Goal: Transaction & Acquisition: Book appointment/travel/reservation

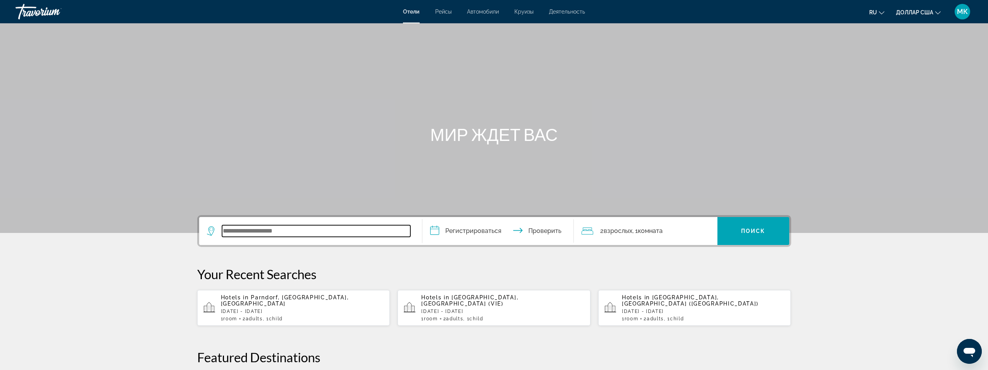
click at [238, 227] on input "Виджет поиска" at bounding box center [316, 231] width 188 height 12
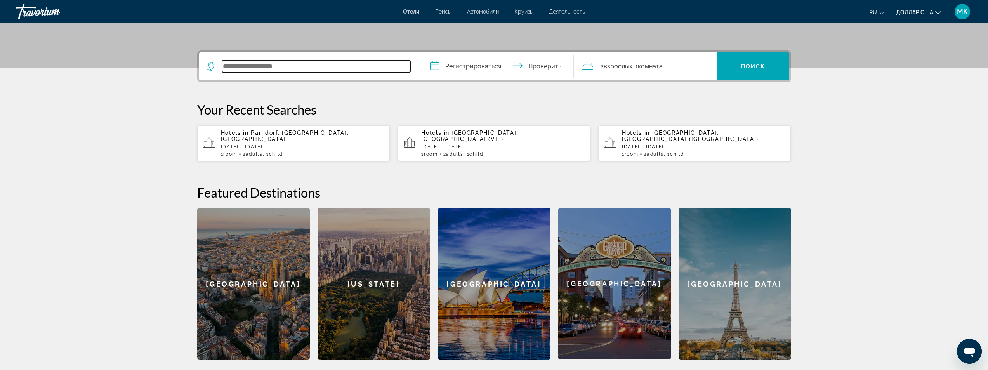
scroll to position [190, 0]
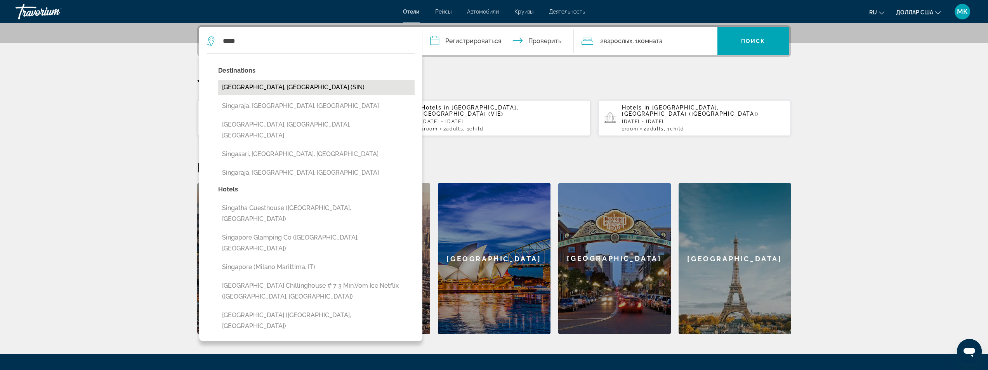
click at [308, 92] on button "[GEOGRAPHIC_DATA], [GEOGRAPHIC_DATA] (SIN)" at bounding box center [316, 87] width 197 height 15
type input "**********"
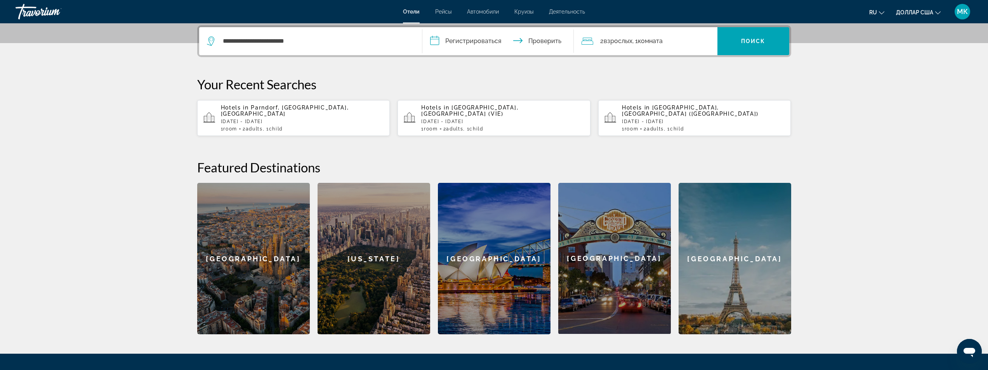
click at [436, 42] on input "**********" at bounding box center [500, 42] width 155 height 30
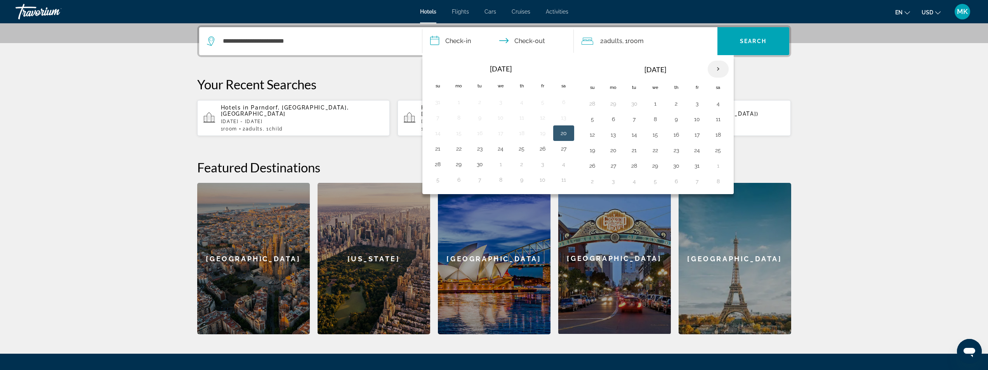
click at [718, 70] on th "Next month" at bounding box center [718, 69] width 21 height 17
click at [657, 117] on button "7" at bounding box center [655, 119] width 12 height 11
click at [696, 122] on button "9" at bounding box center [697, 119] width 12 height 11
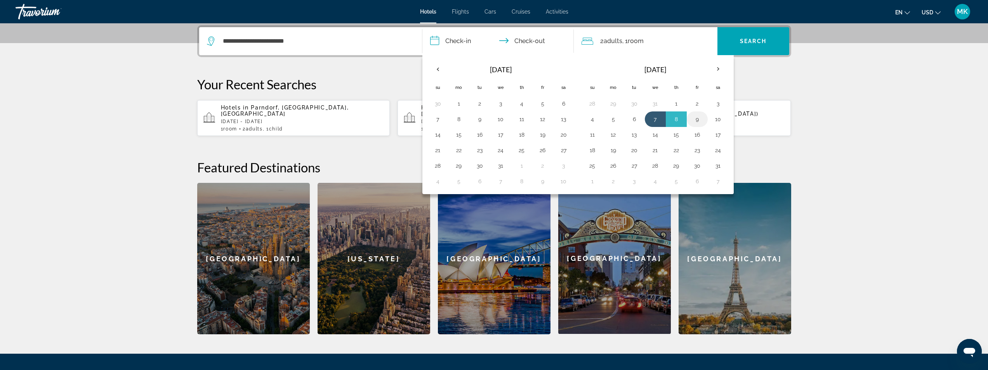
type input "**********"
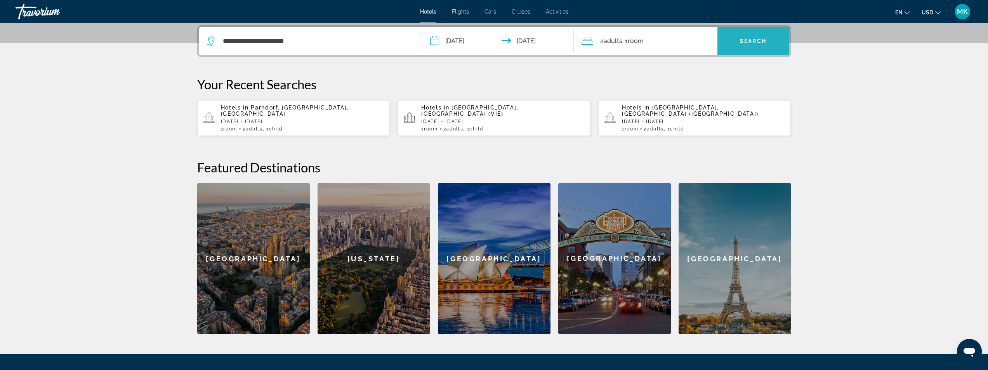
click at [751, 43] on span "Search" at bounding box center [753, 41] width 26 height 6
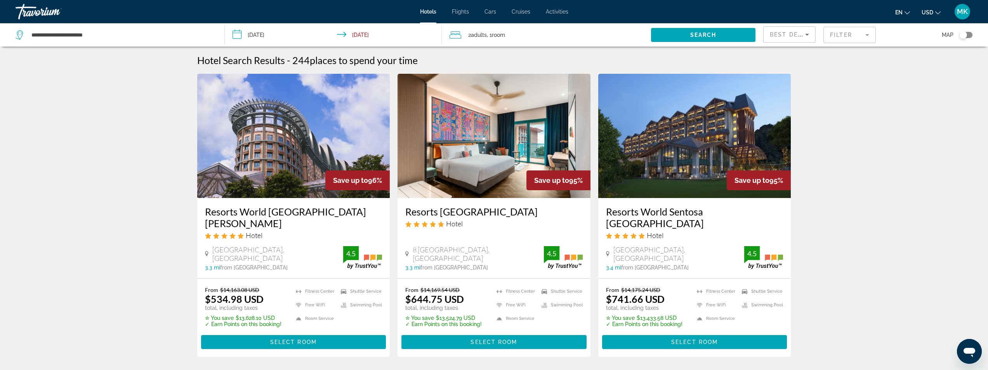
click at [832, 33] on mat-form-field "Filter" at bounding box center [850, 35] width 52 height 16
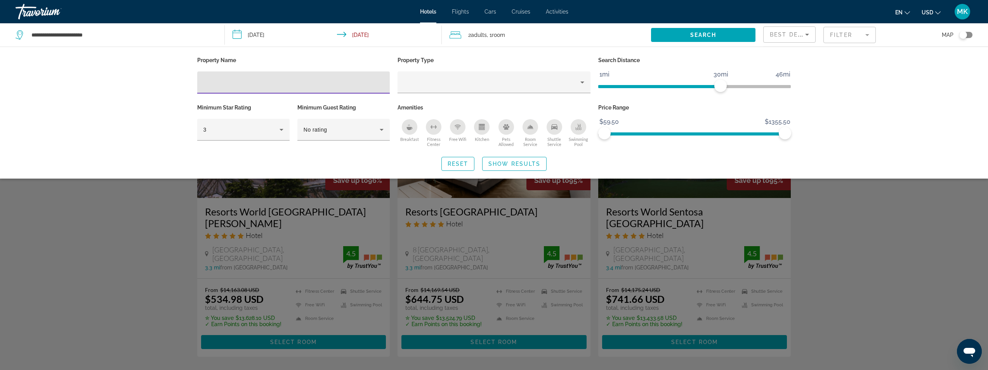
click at [224, 81] on input "Hotel Filters" at bounding box center [293, 82] width 181 height 9
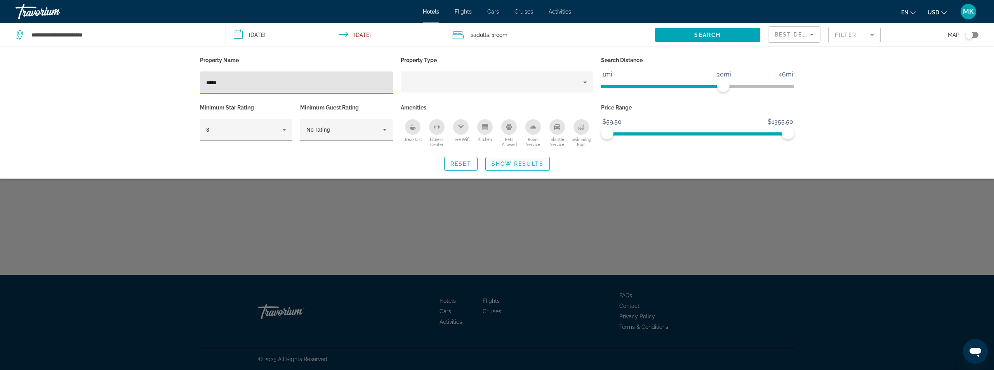
type input "*****"
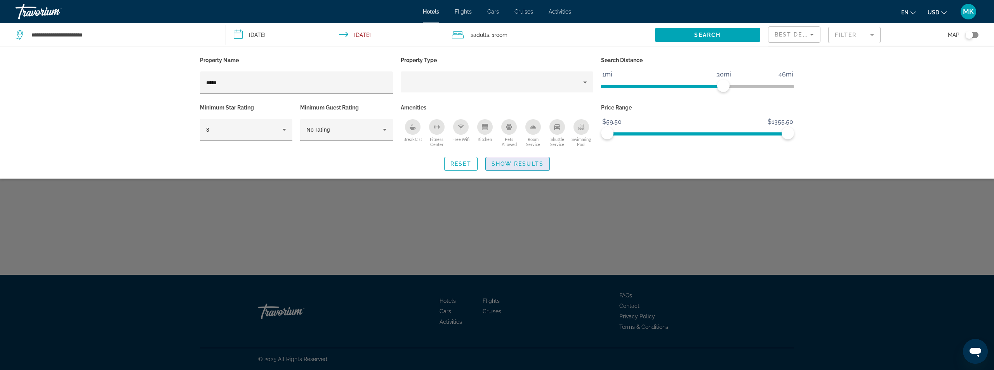
click at [521, 158] on span "Search widget" at bounding box center [518, 164] width 64 height 19
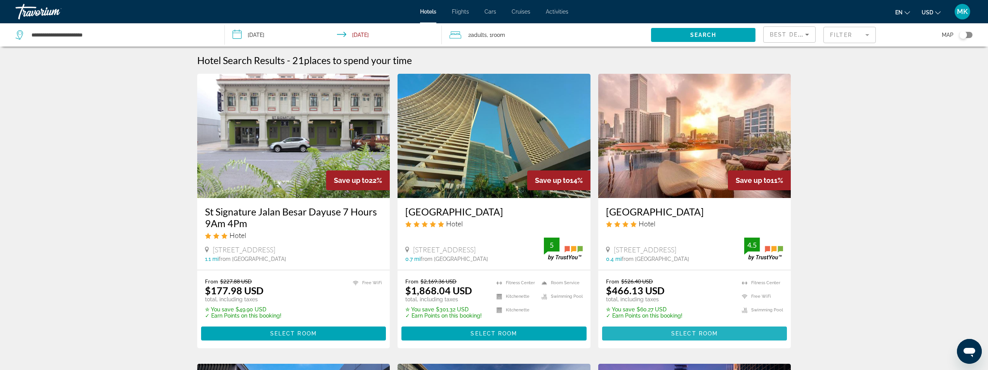
click at [686, 332] on span "Select Room" at bounding box center [694, 333] width 47 height 6
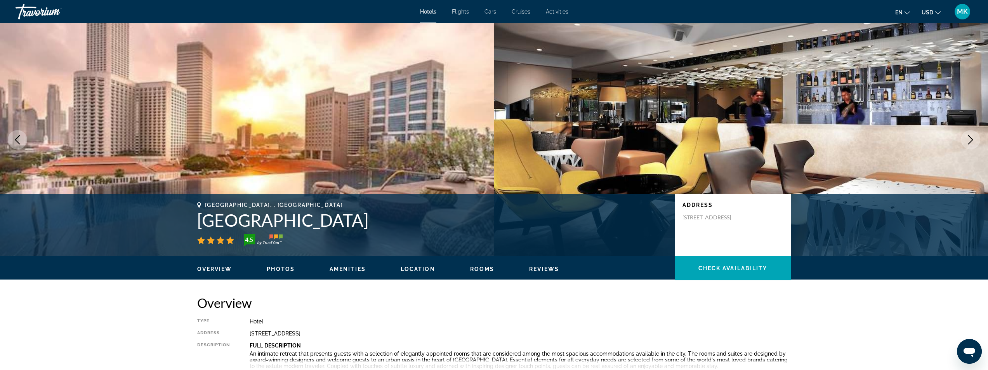
drag, startPoint x: 371, startPoint y: 222, endPoint x: 191, endPoint y: 218, distance: 180.2
click at [191, 218] on div "[GEOGRAPHIC_DATA], , [GEOGRAPHIC_DATA] [GEOGRAPHIC_DATA] 4.5 Address [STREET_AD…" at bounding box center [494, 225] width 625 height 47
copy h1 "[GEOGRAPHIC_DATA]"
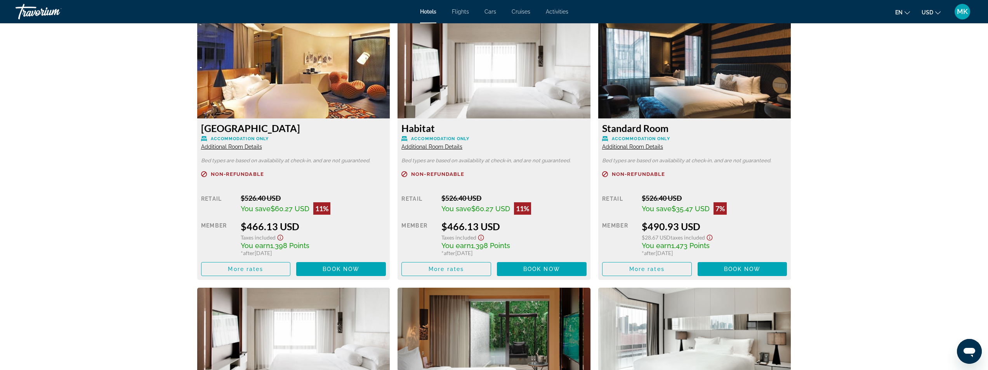
scroll to position [932, 0]
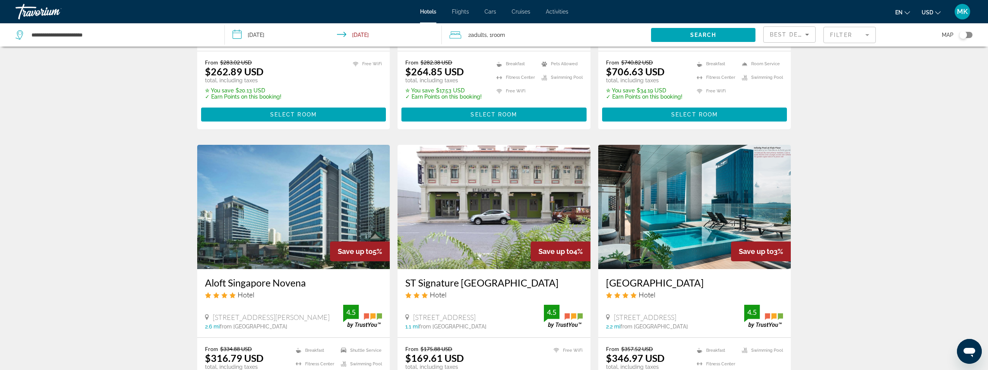
scroll to position [932, 0]
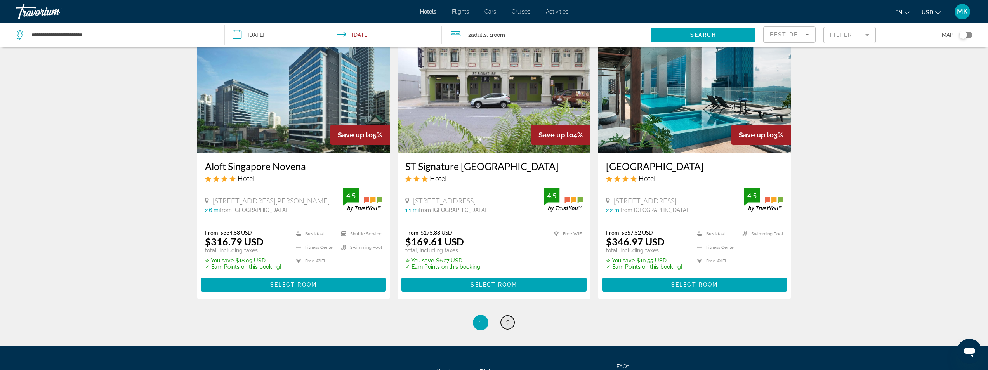
click at [503, 316] on link "page 2" at bounding box center [508, 323] width 14 height 14
